Goal: Entertainment & Leisure: Consume media (video, audio)

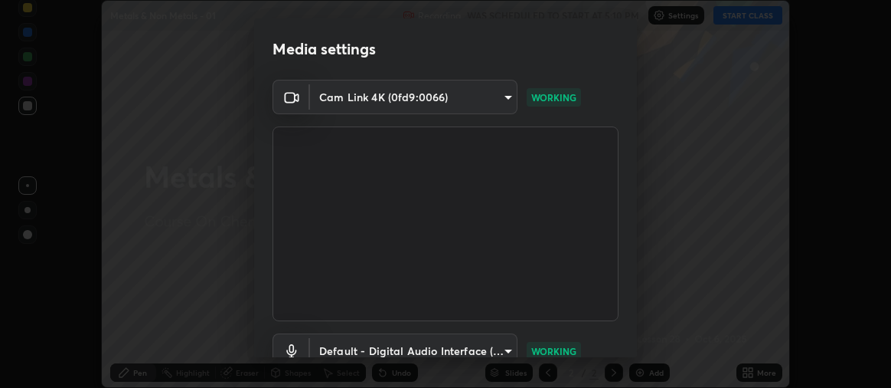
scroll to position [114, 0]
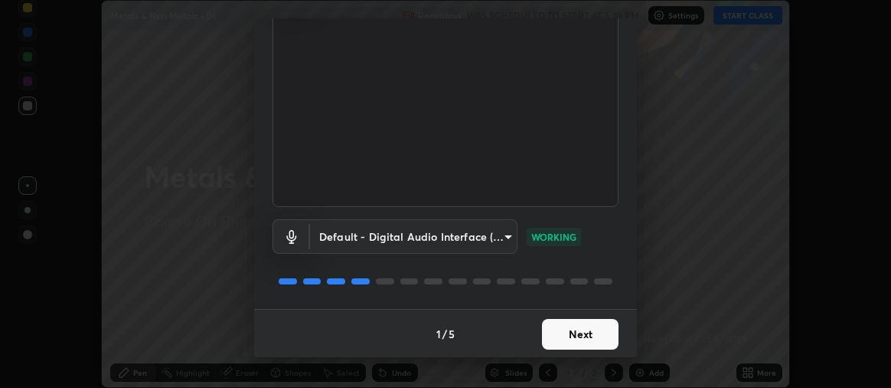
click at [567, 336] on button "Next" at bounding box center [580, 334] width 77 height 31
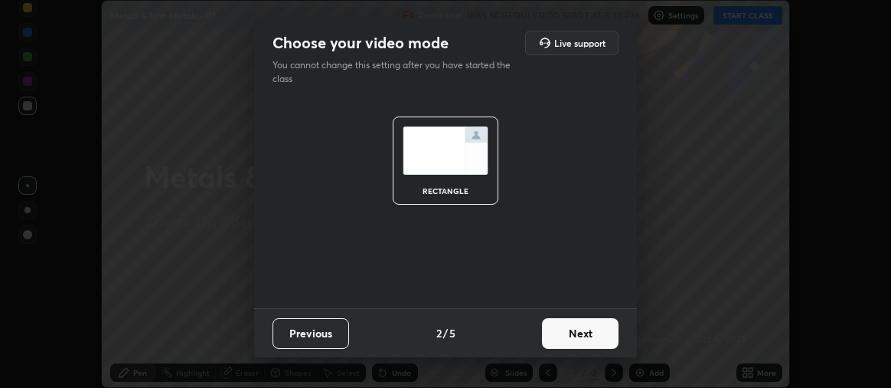
scroll to position [0, 0]
click at [569, 330] on button "Next" at bounding box center [580, 333] width 77 height 31
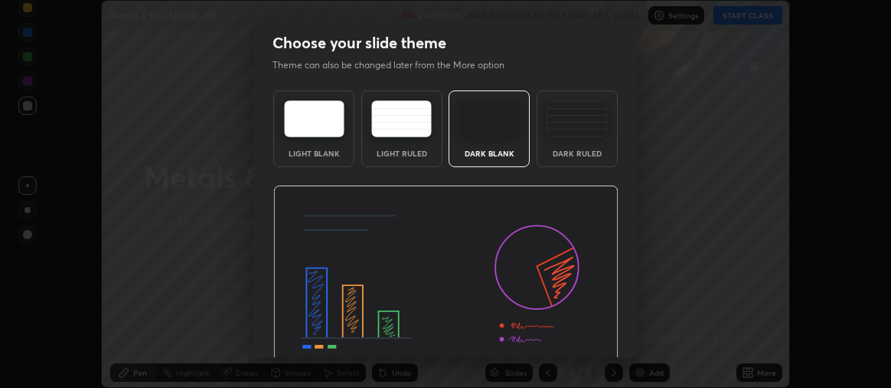
click at [565, 152] on div "Dark Ruled" at bounding box center [577, 153] width 61 height 8
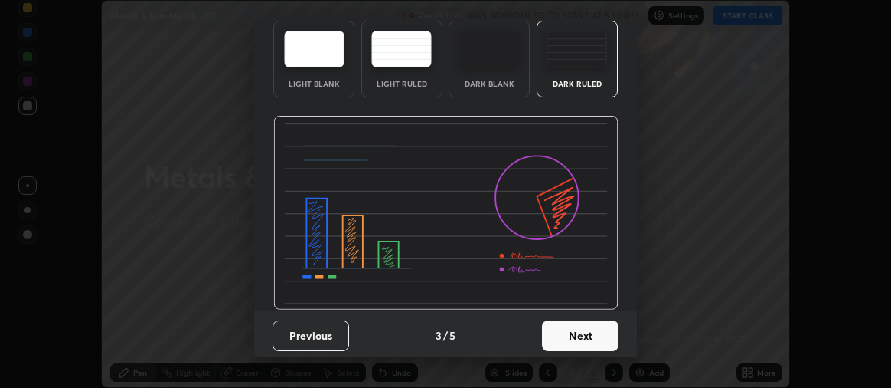
scroll to position [71, 0]
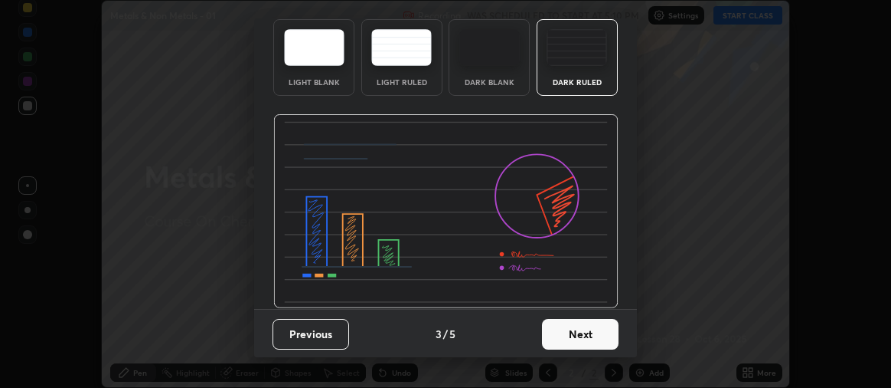
click at [571, 338] on button "Next" at bounding box center [580, 334] width 77 height 31
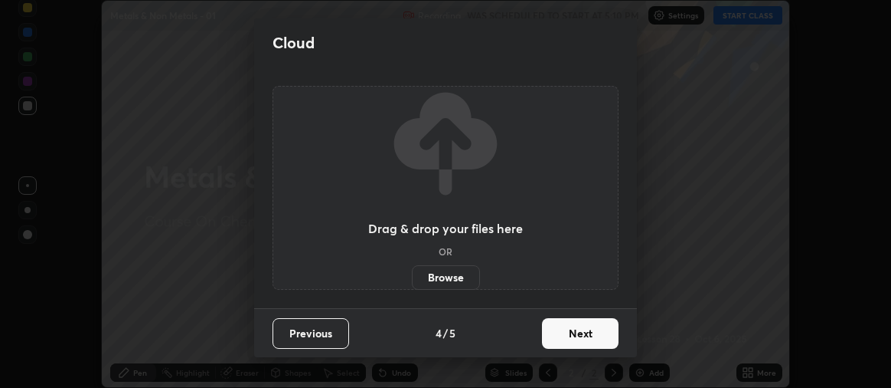
click at [569, 339] on button "Next" at bounding box center [580, 333] width 77 height 31
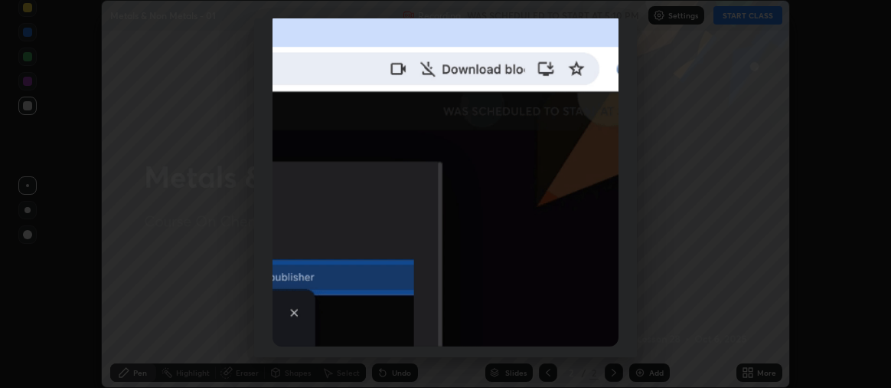
scroll to position [355, 0]
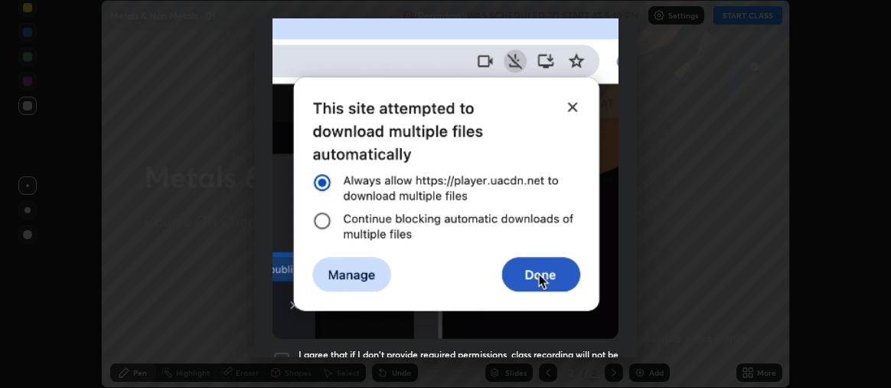
click at [288, 351] on div at bounding box center [282, 360] width 18 height 18
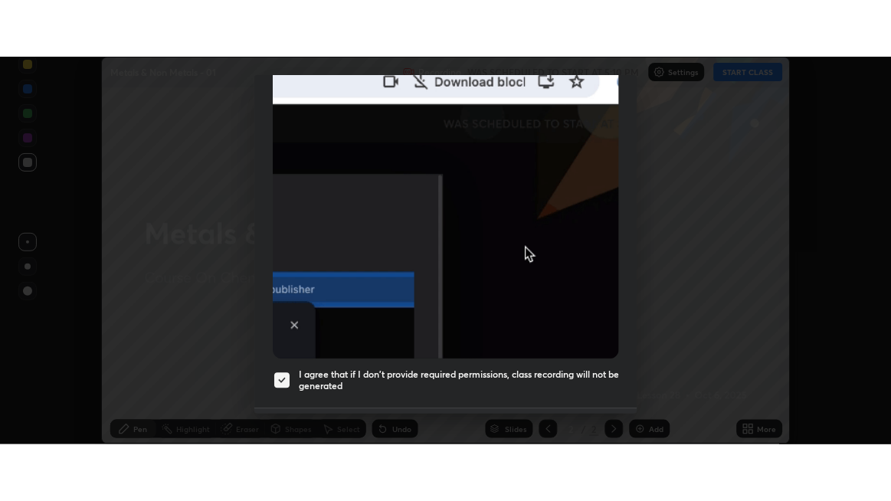
scroll to position [427, 0]
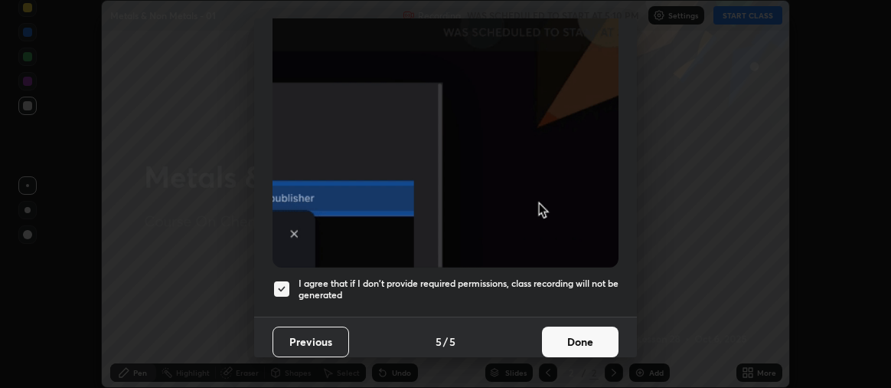
click at [559, 331] on button "Done" at bounding box center [580, 341] width 77 height 31
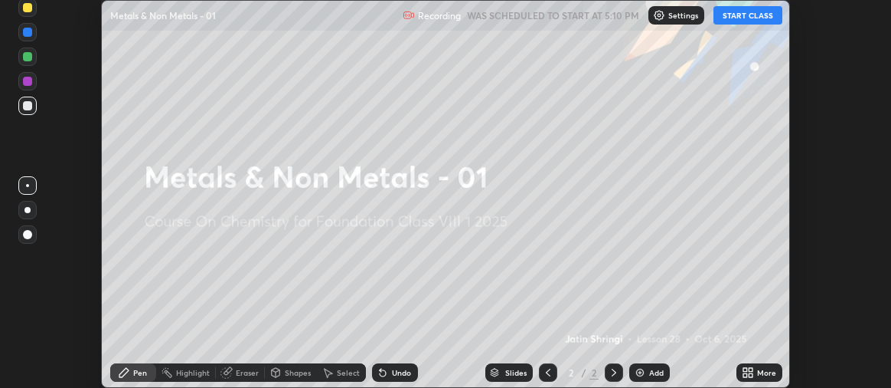
click at [747, 15] on button "START CLASS" at bounding box center [748, 15] width 69 height 18
click at [750, 370] on icon at bounding box center [751, 370] width 4 height 4
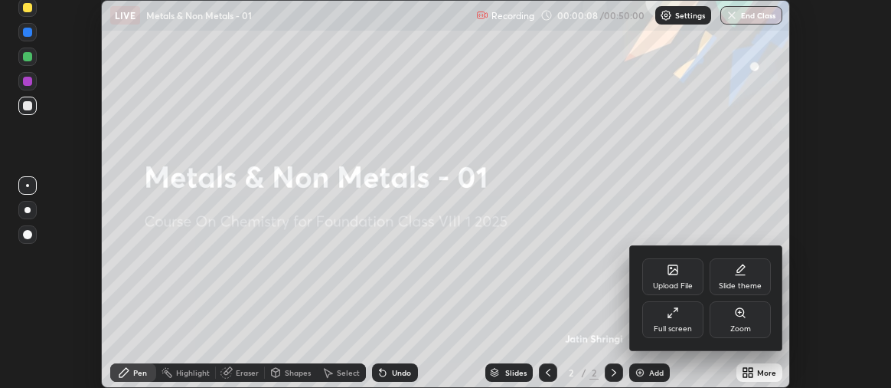
click at [676, 309] on icon at bounding box center [676, 310] width 4 height 4
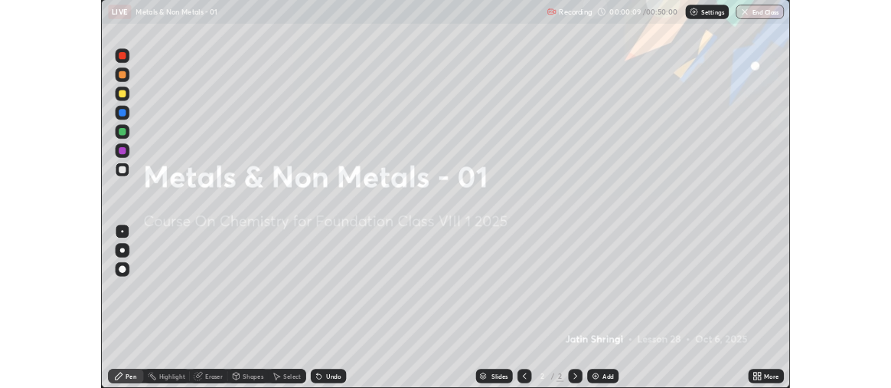
scroll to position [501, 891]
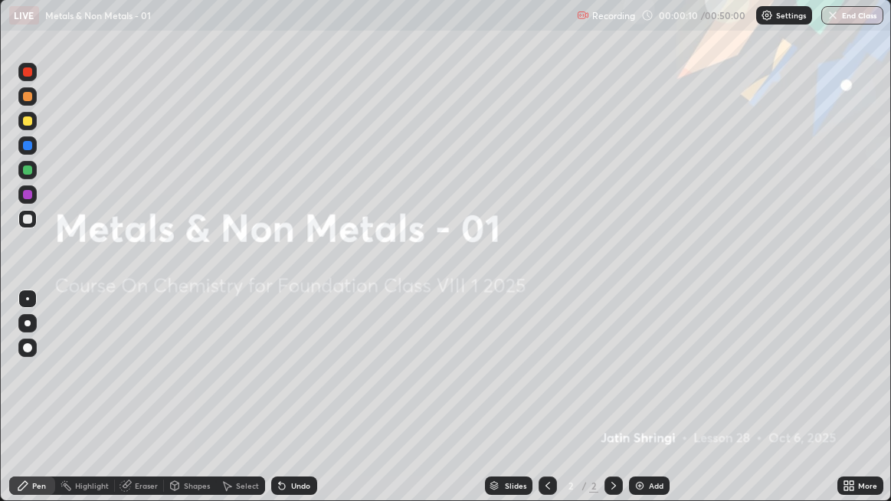
click at [641, 387] on img at bounding box center [639, 485] width 12 height 12
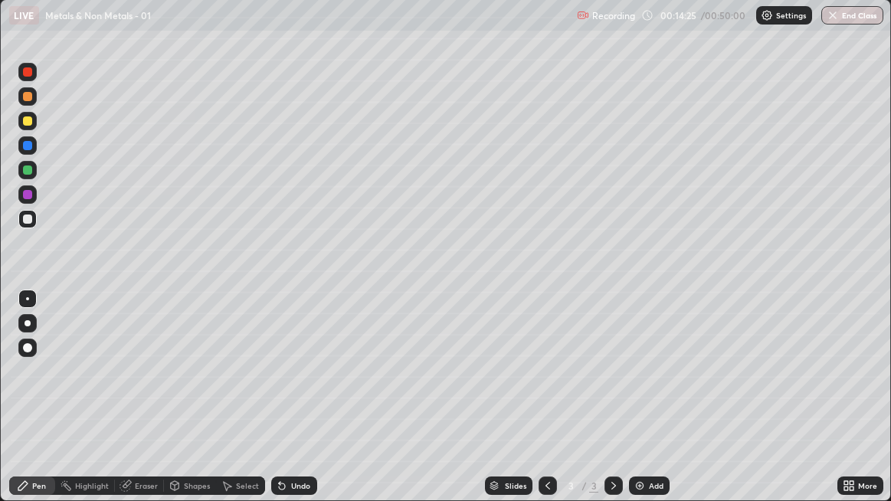
click at [641, 387] on img at bounding box center [639, 485] width 12 height 12
click at [25, 171] on div at bounding box center [27, 169] width 9 height 9
click at [28, 144] on div at bounding box center [27, 145] width 9 height 9
click at [24, 122] on div at bounding box center [27, 120] width 9 height 9
click at [636, 387] on img at bounding box center [639, 485] width 12 height 12
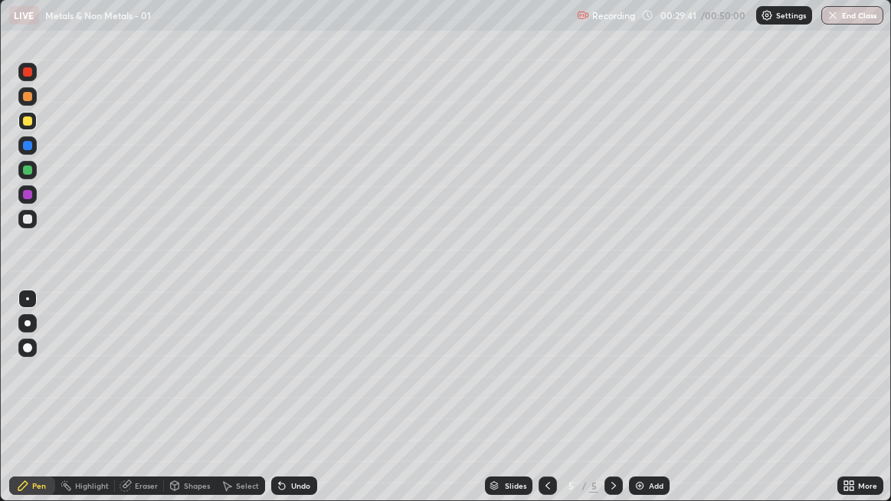
click at [31, 172] on div at bounding box center [27, 169] width 9 height 9
click at [854, 15] on button "End Class" at bounding box center [852, 15] width 60 height 18
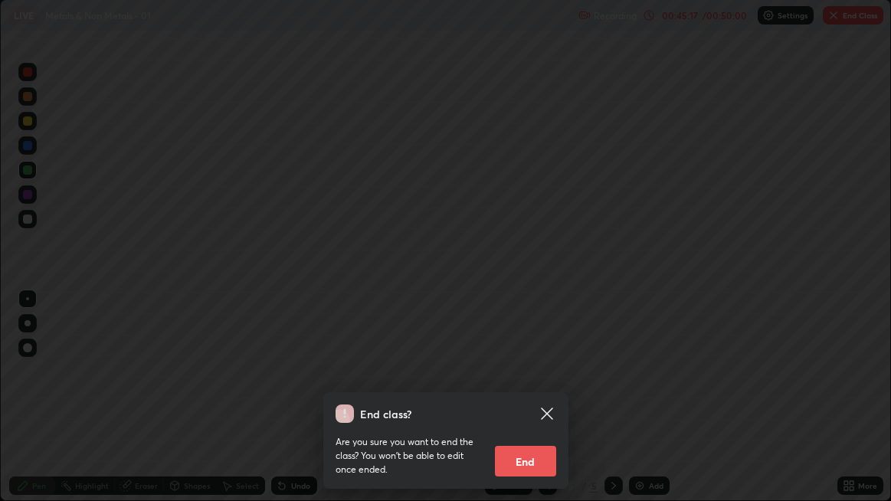
click at [529, 387] on button "End" at bounding box center [525, 461] width 61 height 31
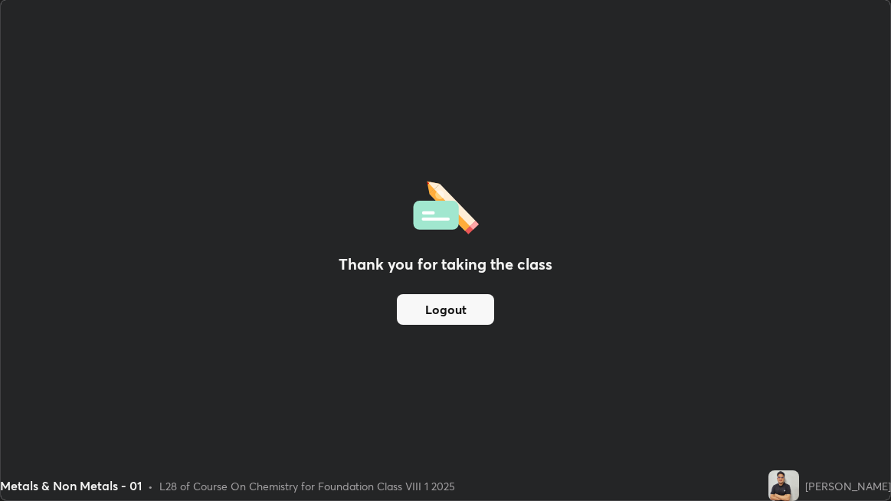
click at [473, 308] on button "Logout" at bounding box center [445, 309] width 97 height 31
click at [559, 344] on div "Thank you for taking the class Logout" at bounding box center [445, 250] width 889 height 500
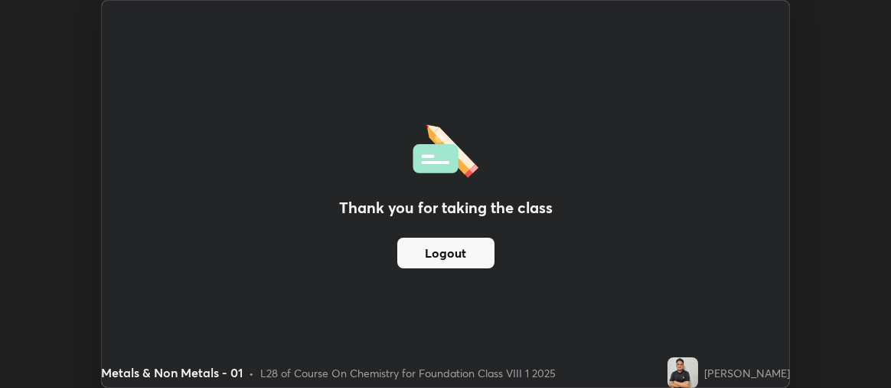
scroll to position [388, 891]
